Goal: Transaction & Acquisition: Purchase product/service

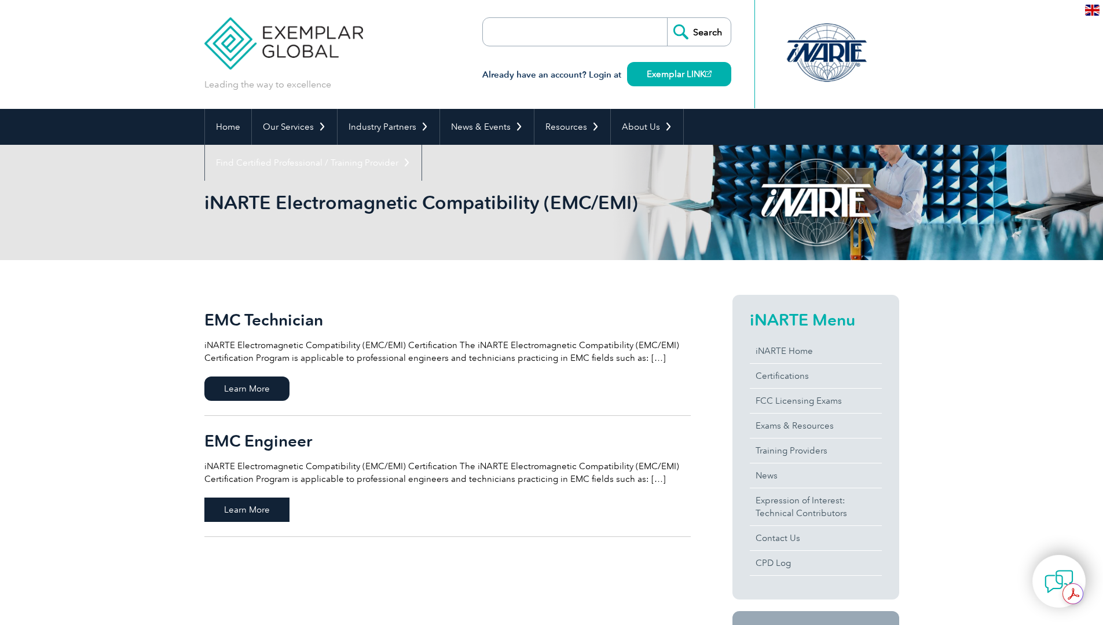
click at [243, 507] on span "Learn More" at bounding box center [246, 509] width 85 height 24
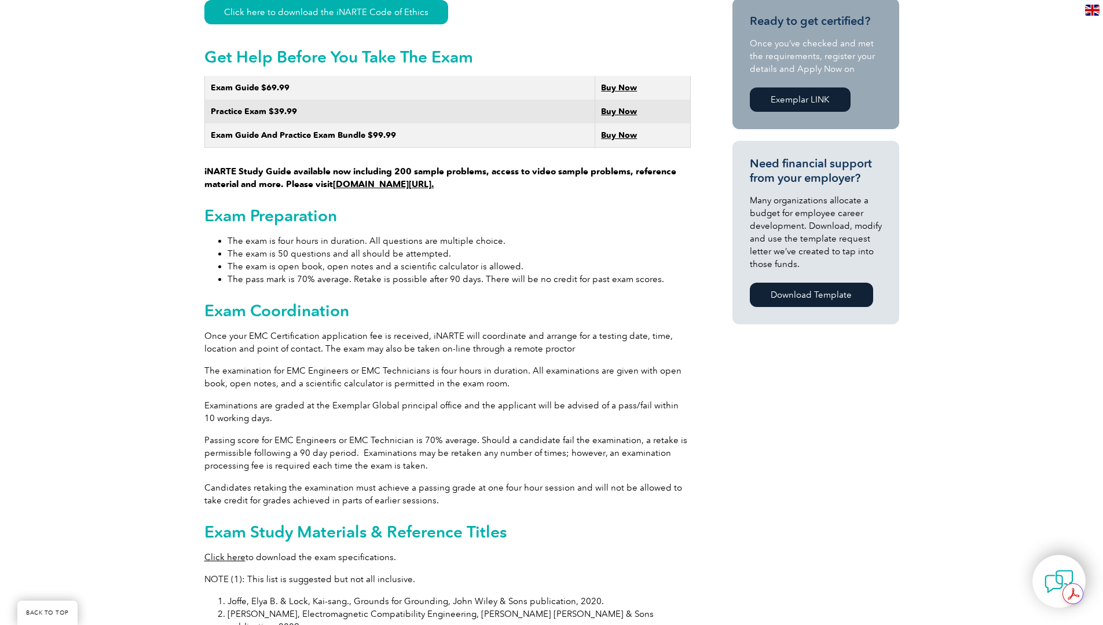
scroll to position [637, 0]
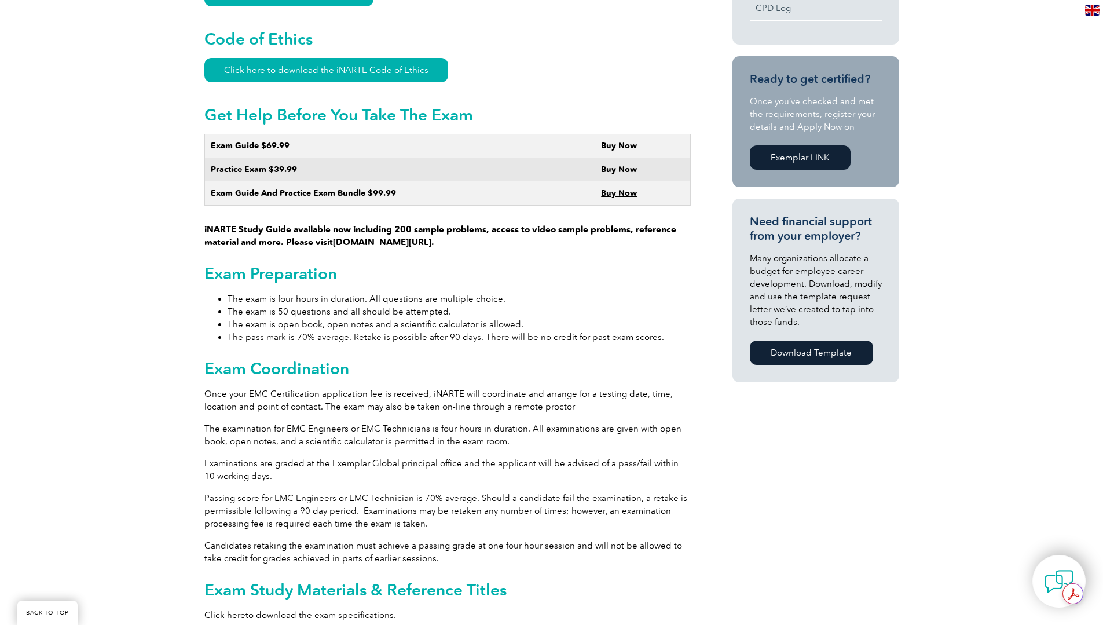
click at [830, 353] on link "Download Template" at bounding box center [811, 353] width 123 height 24
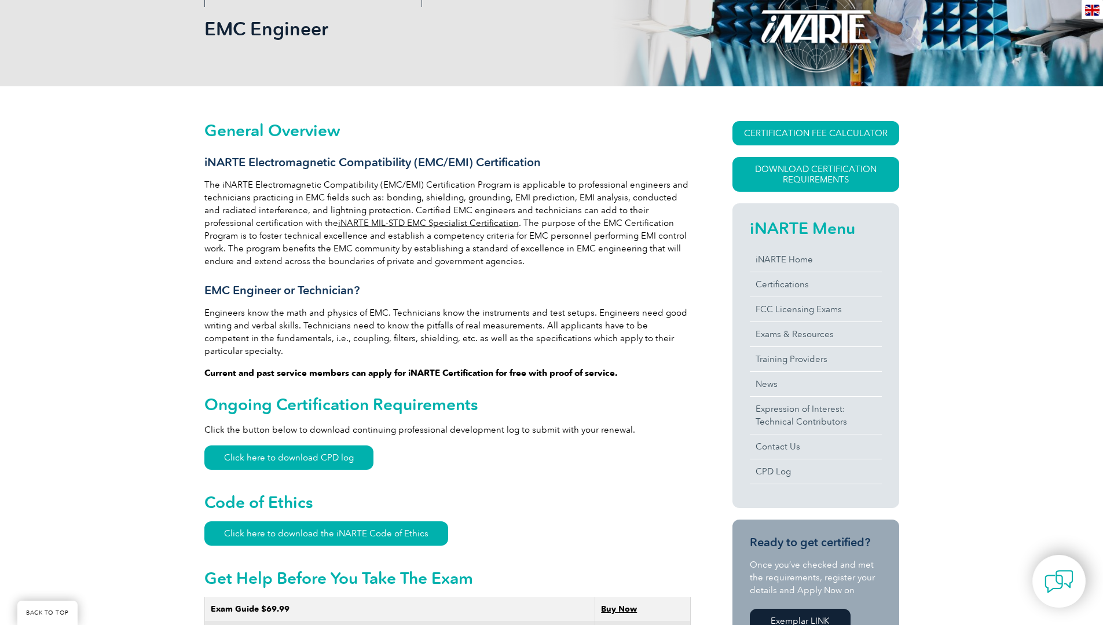
scroll to position [0, 0]
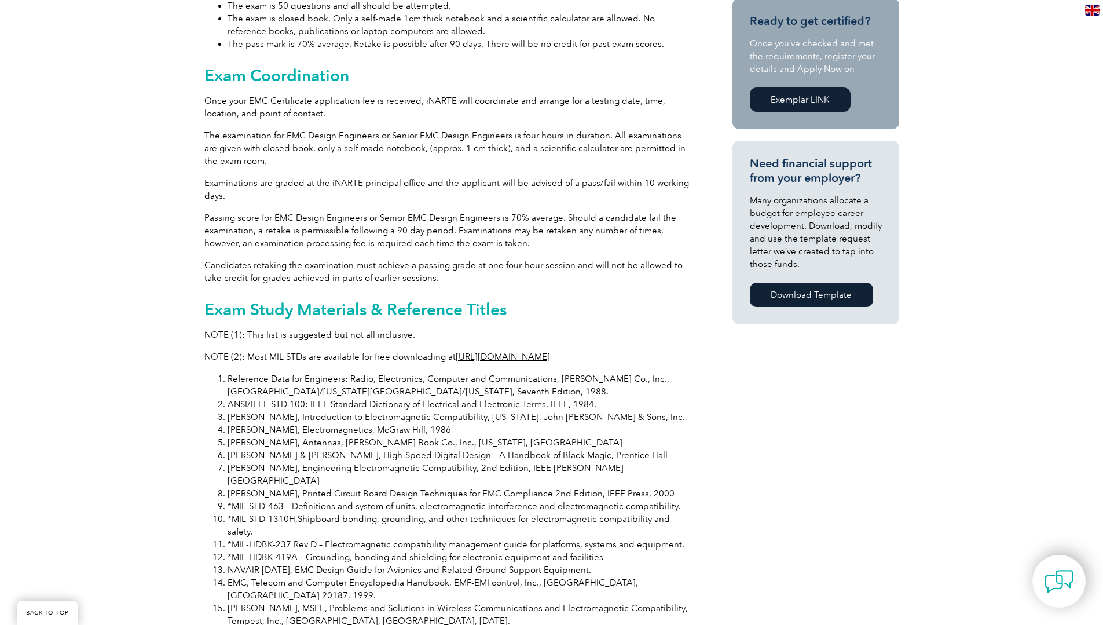
scroll to position [405, 0]
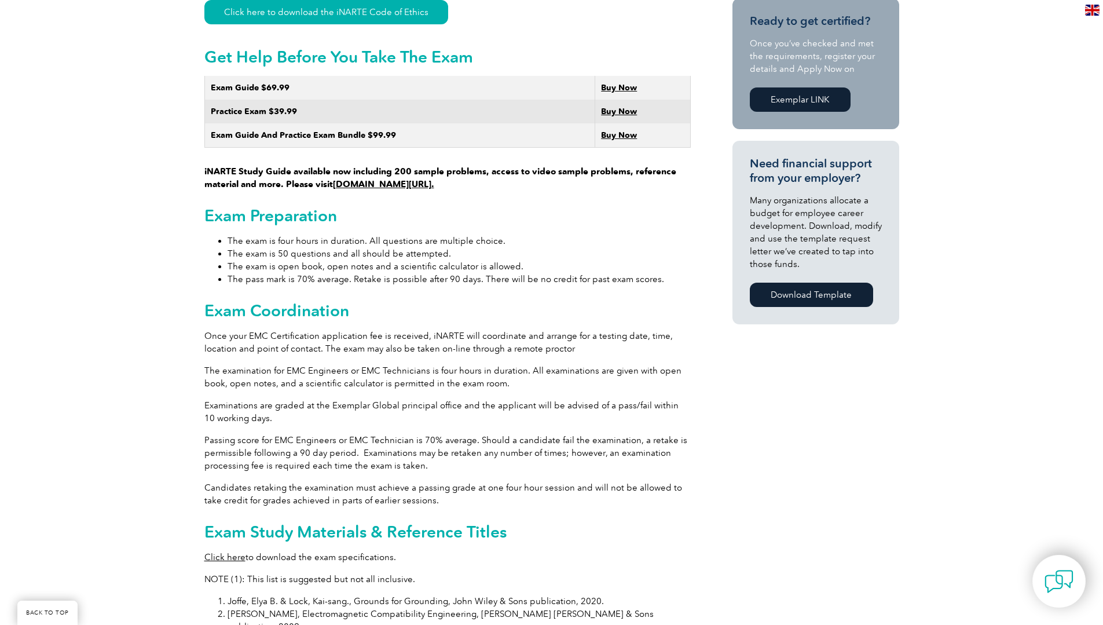
scroll to position [753, 0]
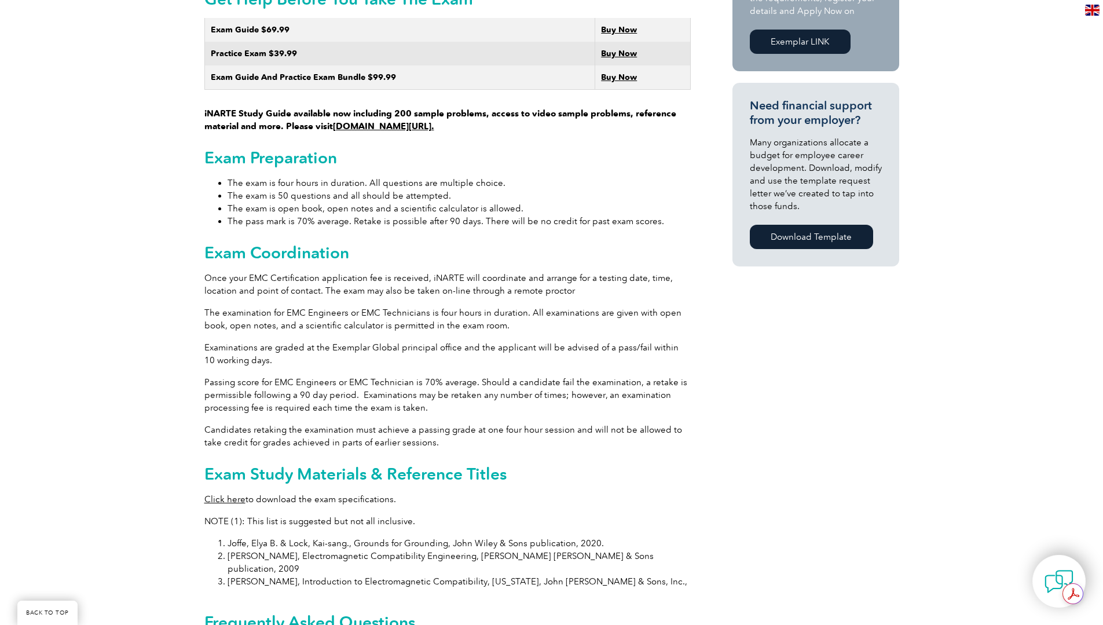
click at [611, 49] on strong "Buy Now" at bounding box center [619, 54] width 36 height 10
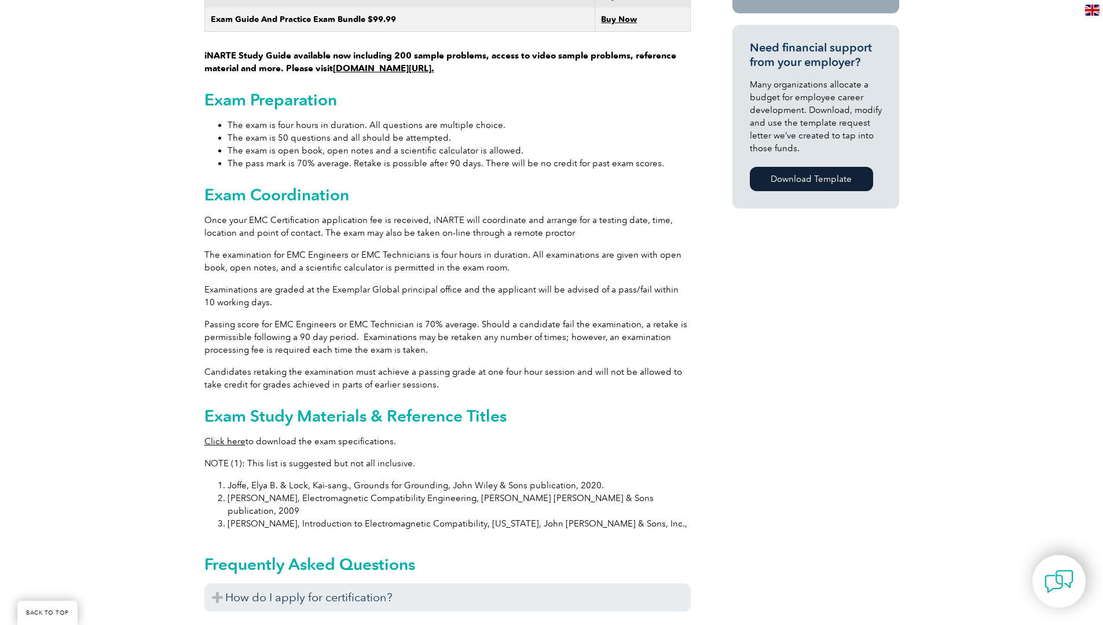
scroll to position [869, 0]
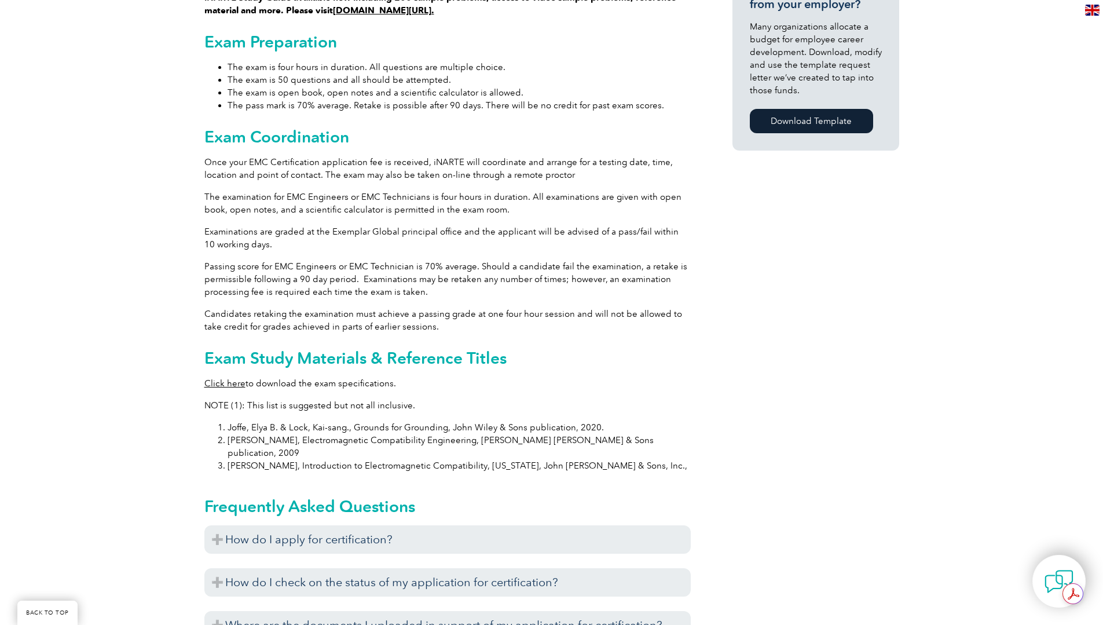
click at [210, 378] on link "Click here" at bounding box center [224, 383] width 41 height 10
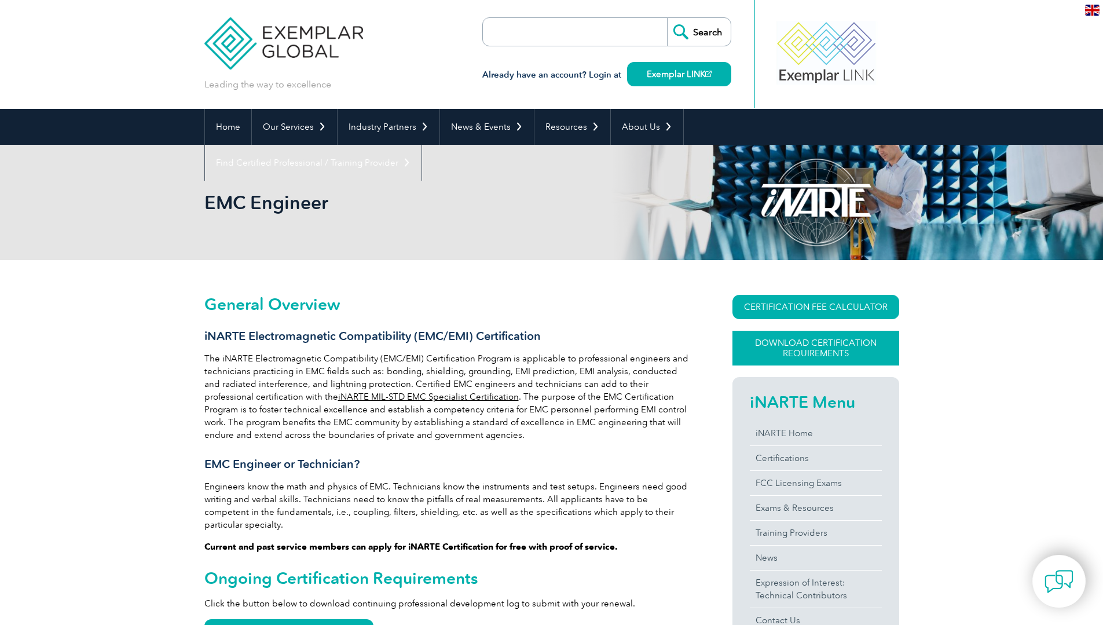
scroll to position [116, 0]
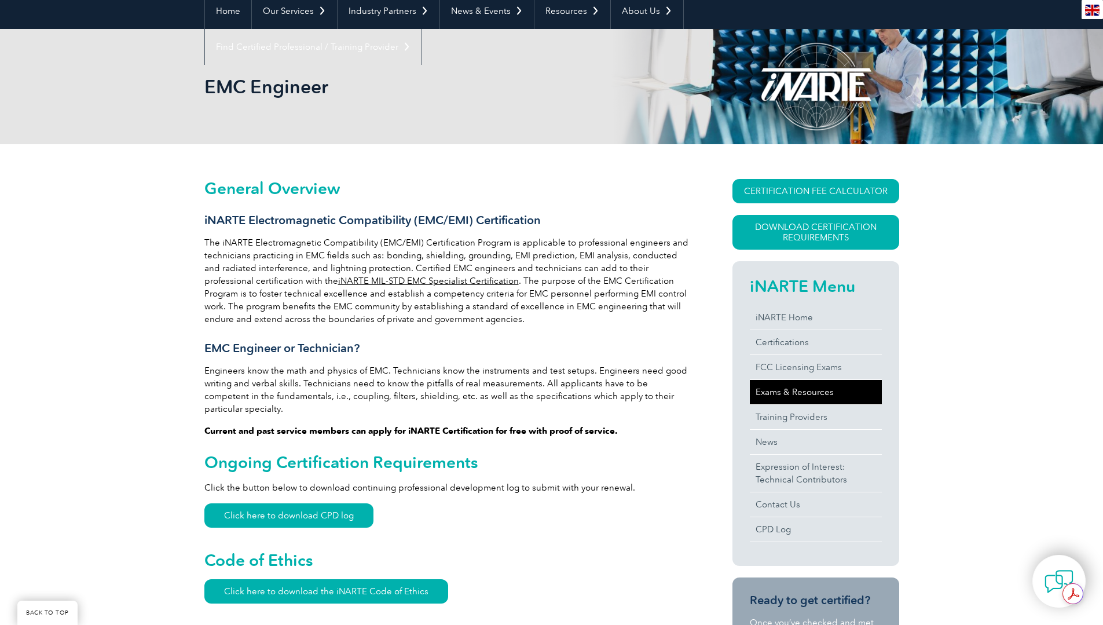
click at [796, 393] on link "Exams & Resources" at bounding box center [816, 392] width 132 height 24
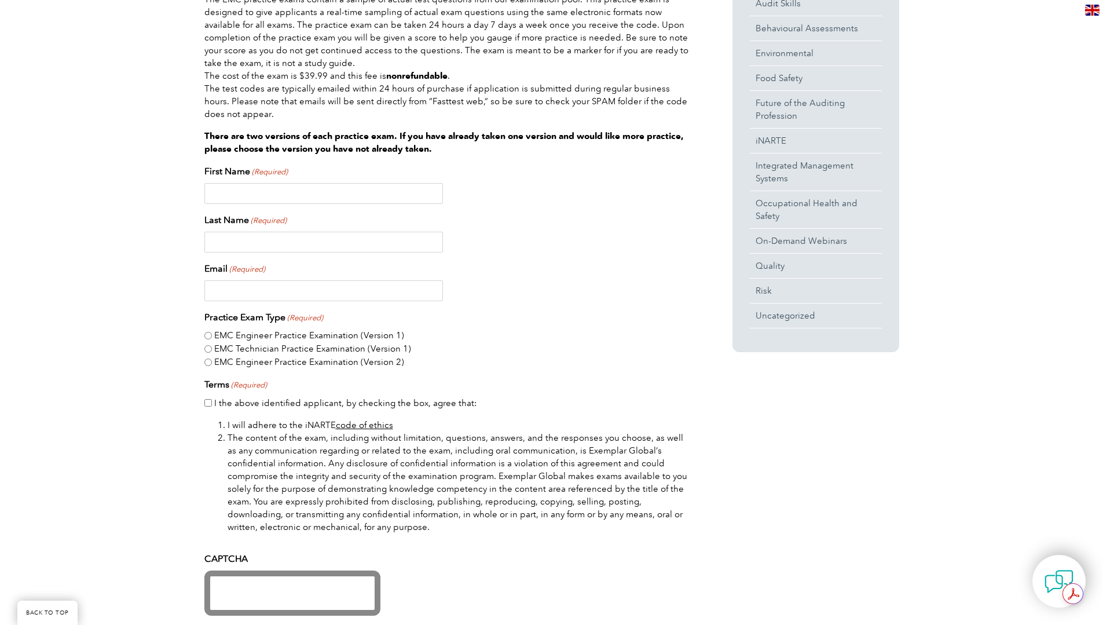
scroll to position [290, 0]
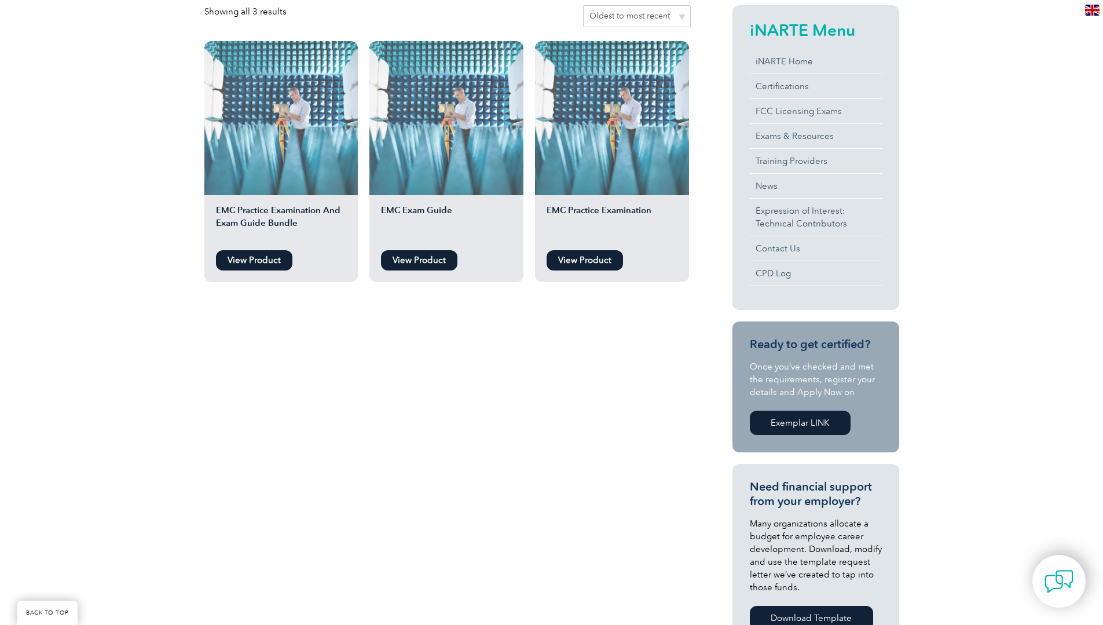
scroll to position [116, 0]
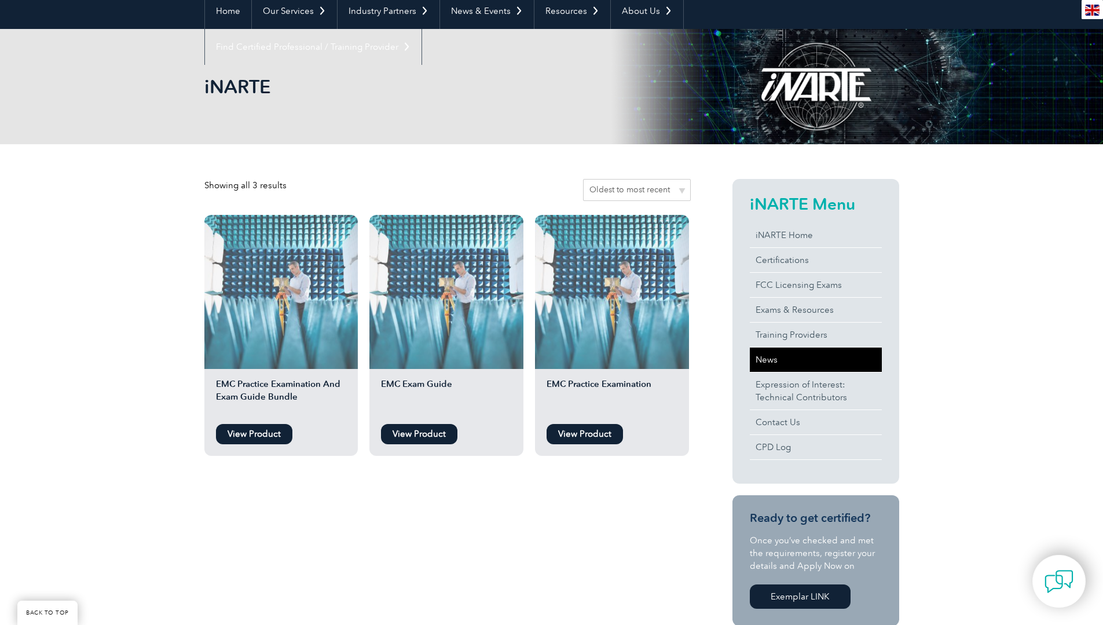
click at [767, 364] on link "News" at bounding box center [816, 359] width 132 height 24
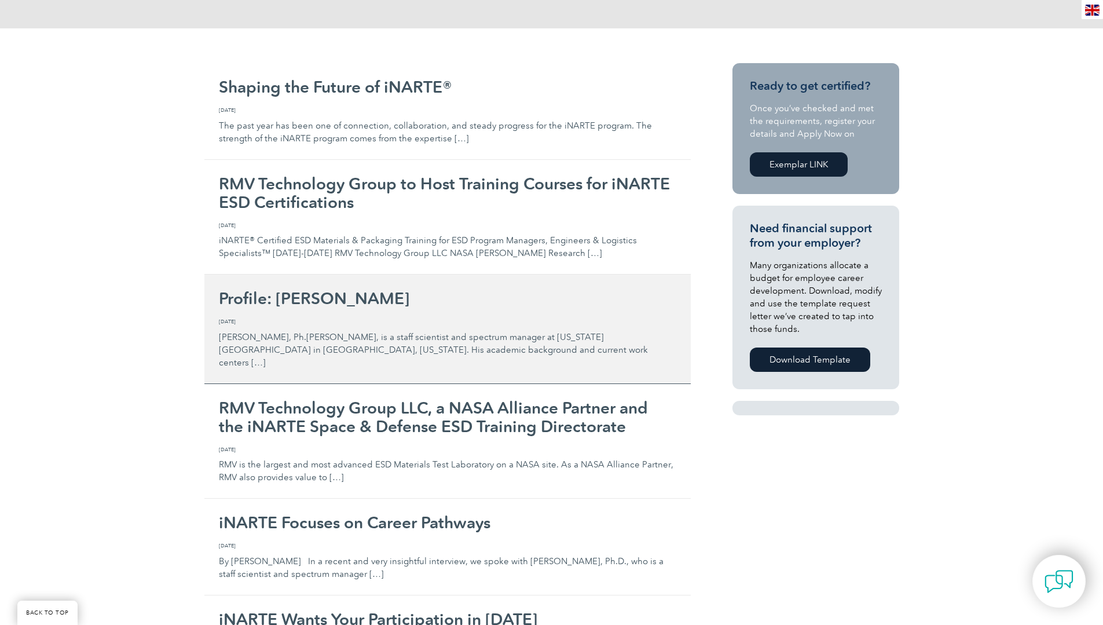
scroll to position [521, 0]
